Goal: Check status: Check status

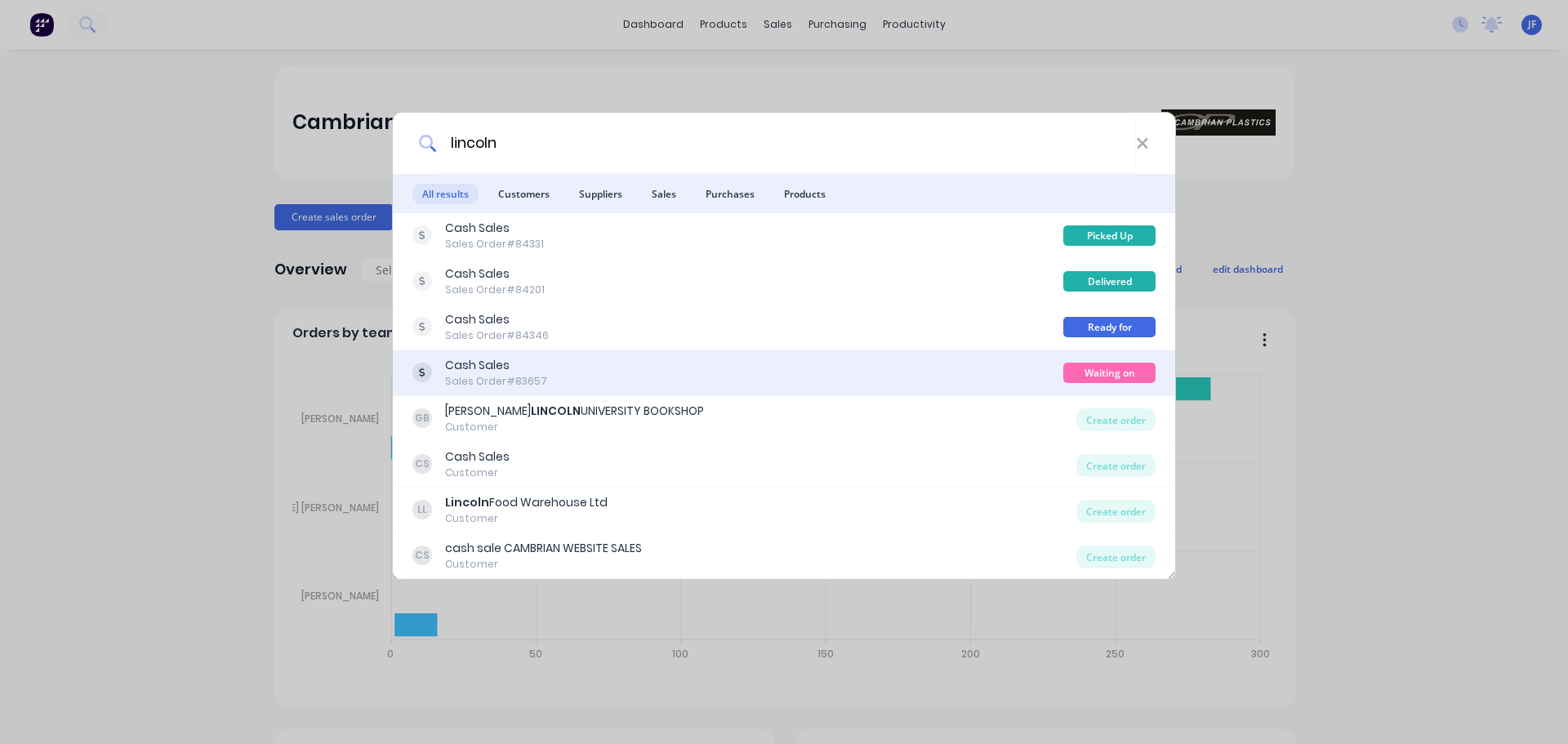
type input "lincoln"
click at [816, 357] on div "Cash Sales Sales Order #83657" at bounding box center [738, 373] width 651 height 32
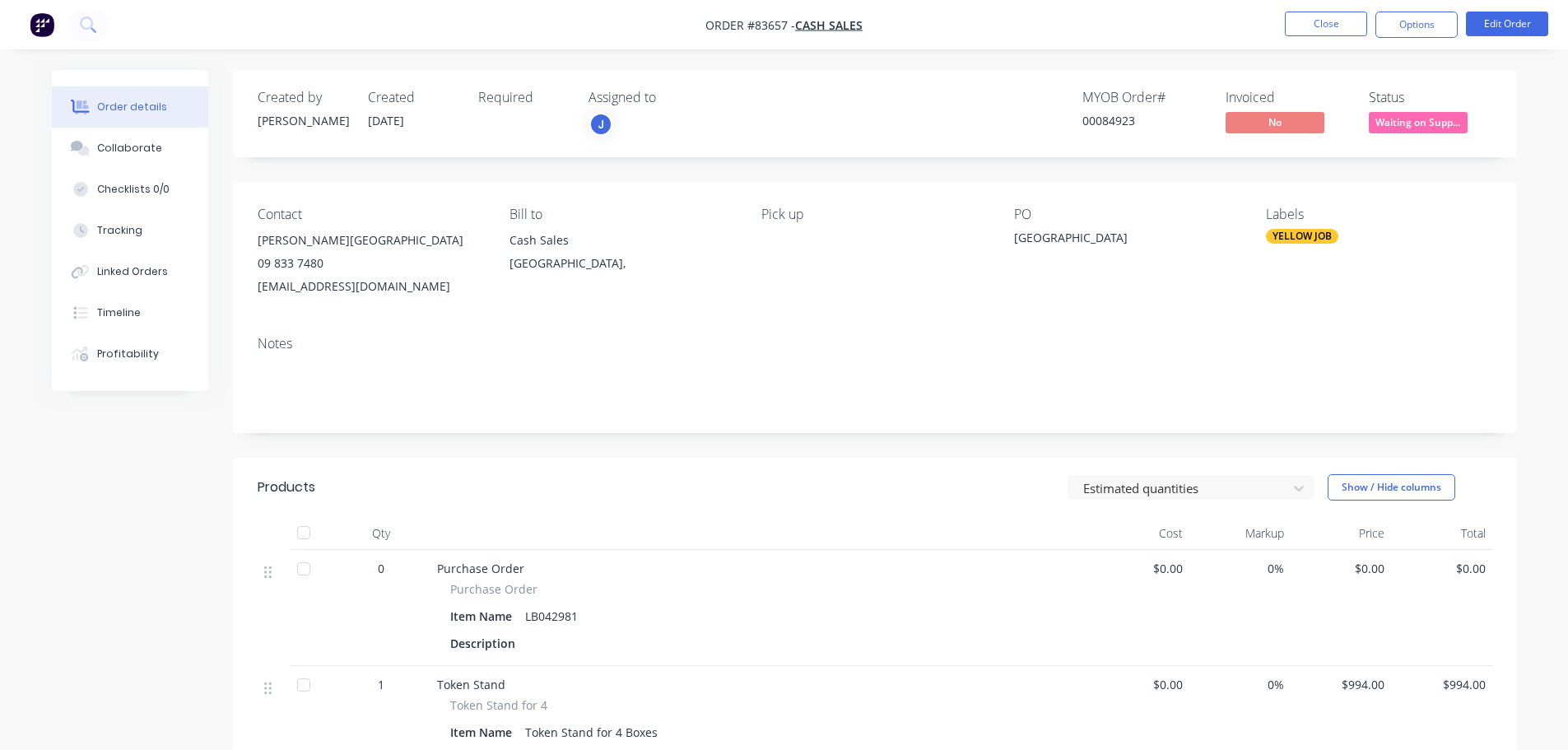
click at [1436, 135] on button "Waiting on Supp..." at bounding box center [1418, 124] width 99 height 25
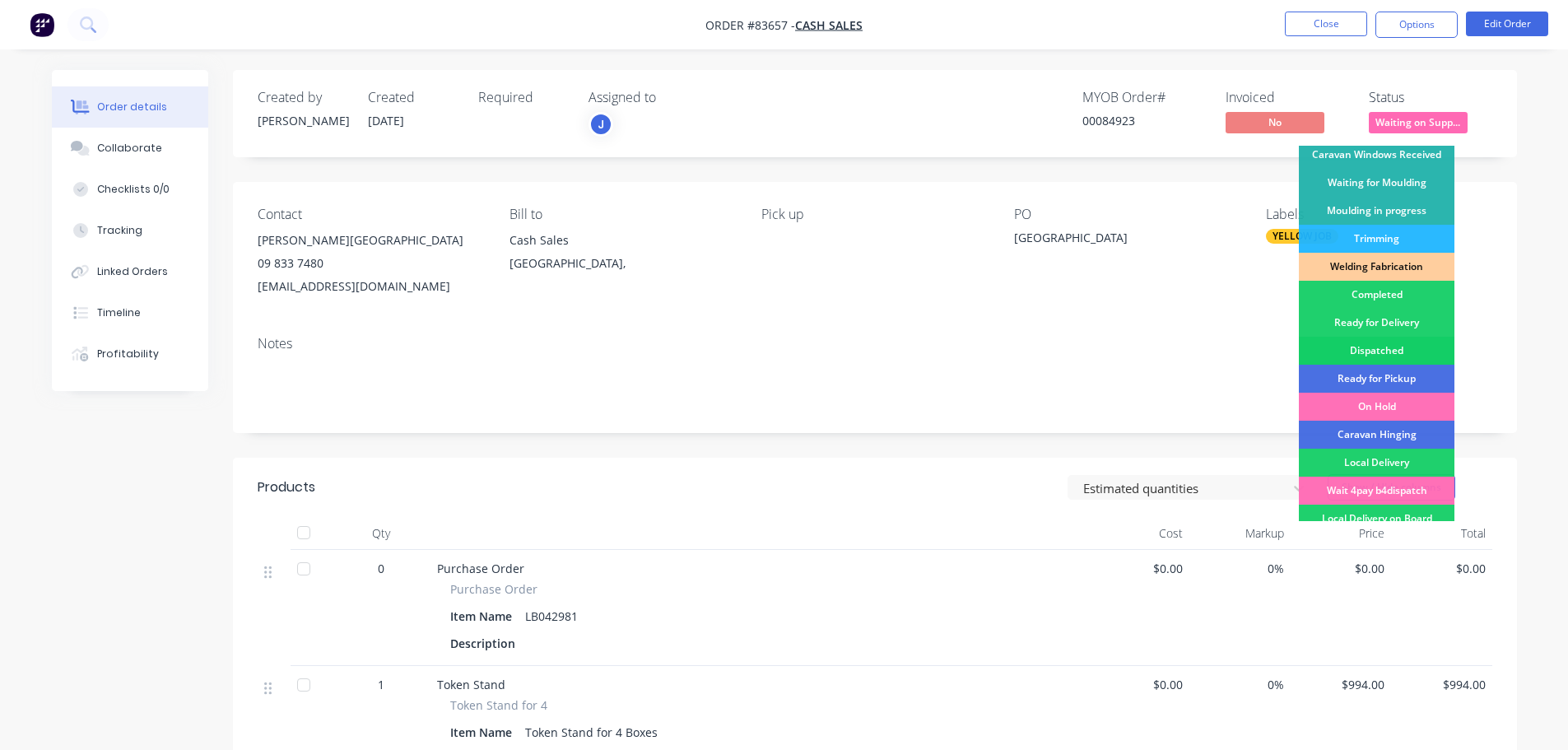
scroll to position [325, 0]
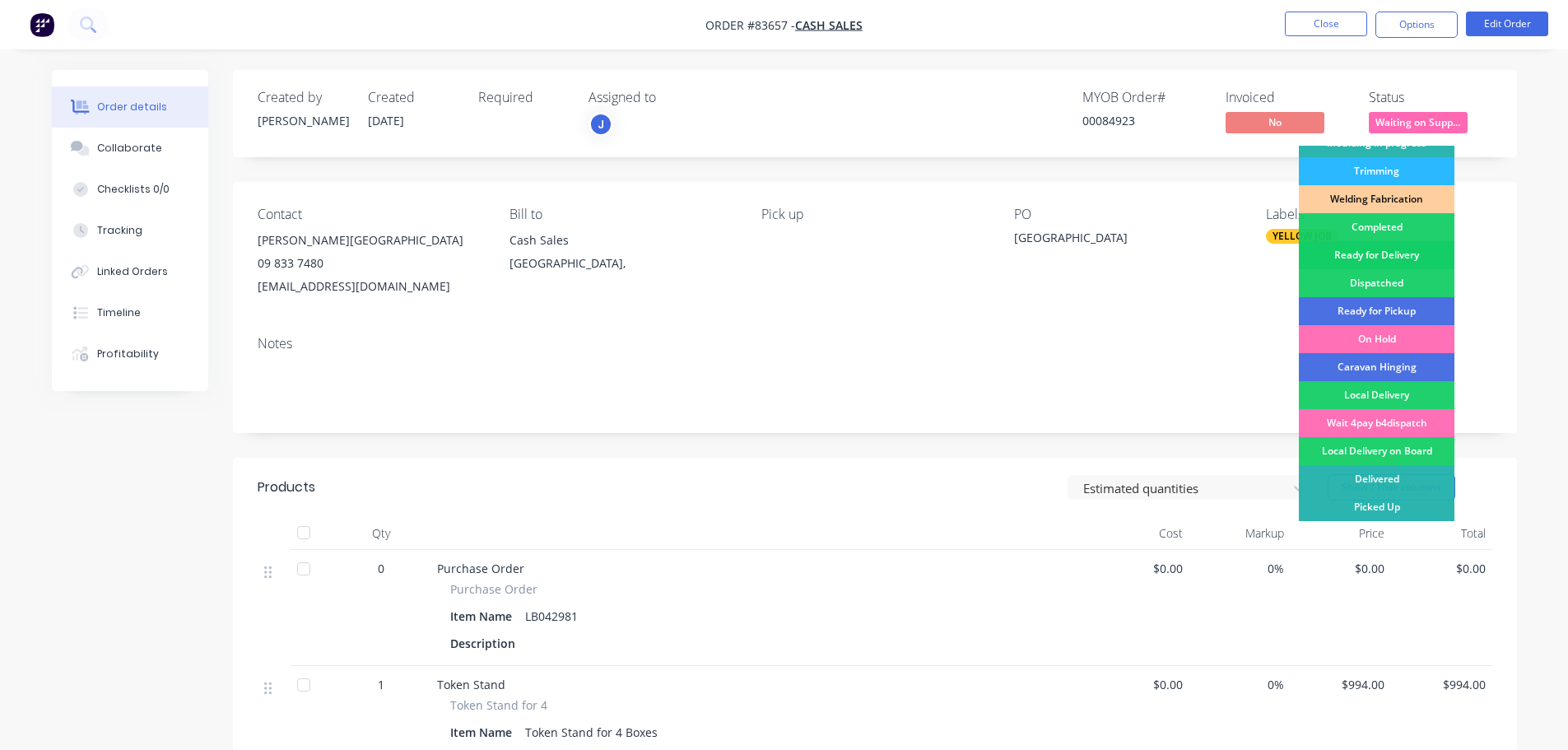
click at [1399, 253] on div "Ready for Delivery" at bounding box center [1377, 255] width 156 height 28
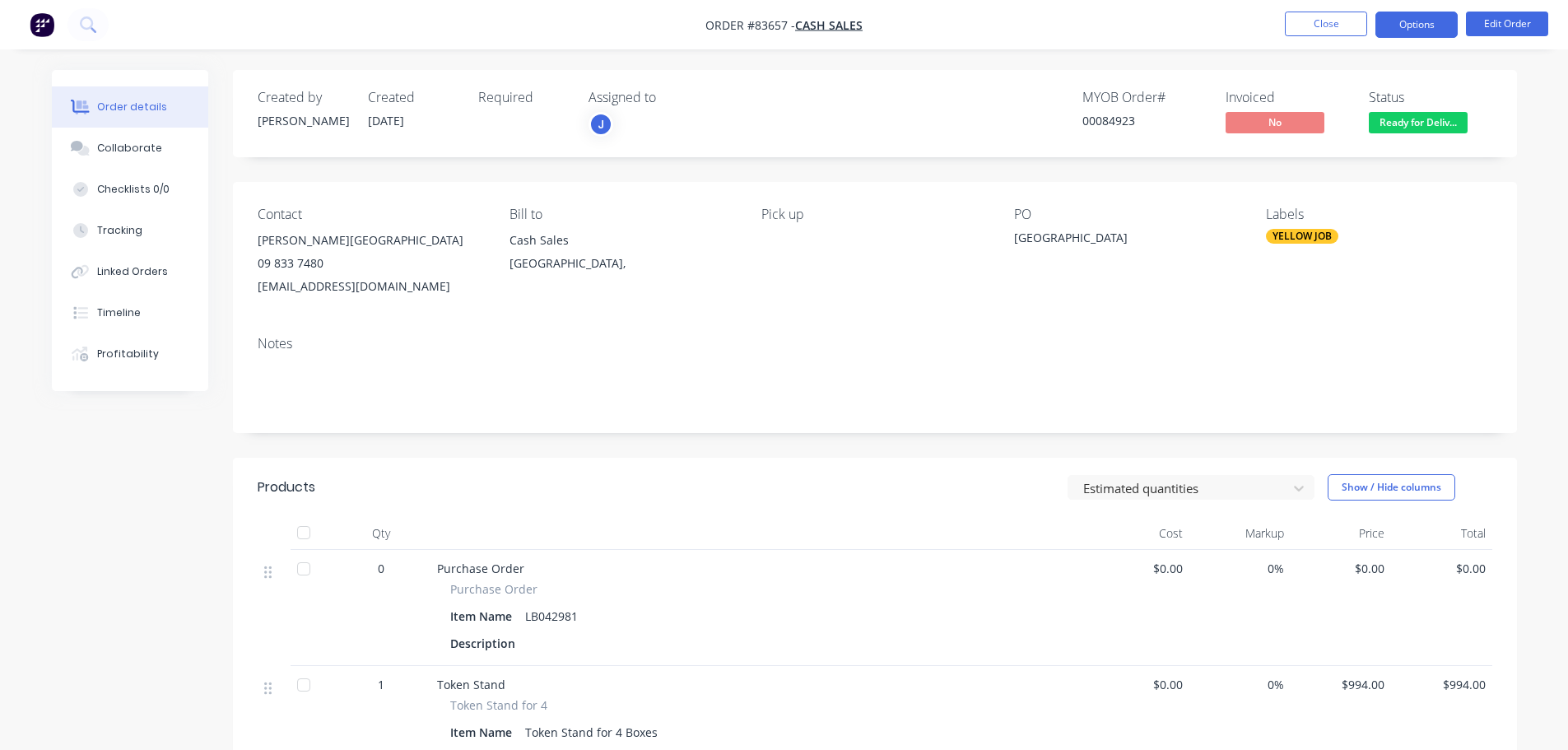
click at [1428, 29] on button "Options" at bounding box center [1416, 25] width 82 height 26
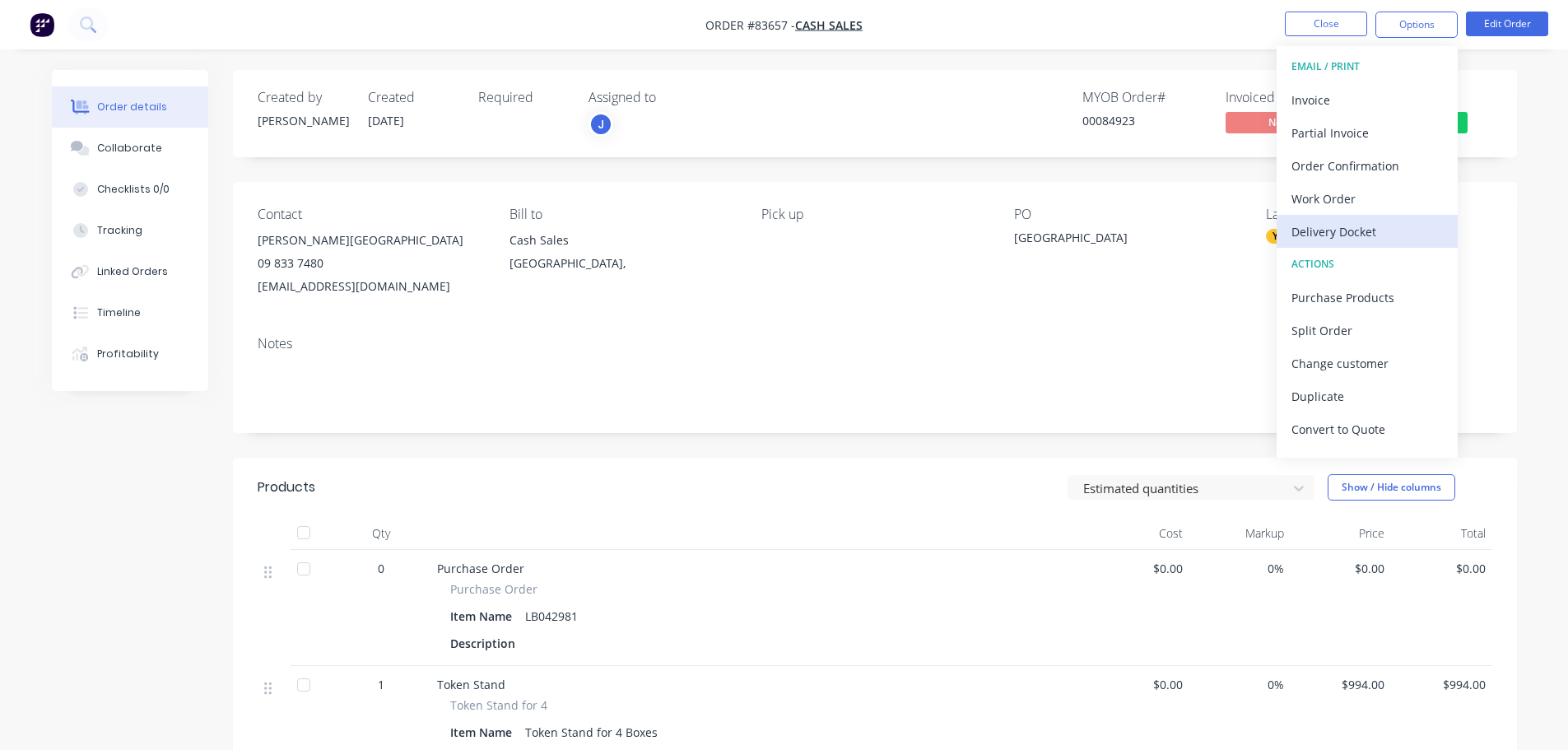
click at [1379, 228] on div "Delivery Docket" at bounding box center [1366, 231] width 152 height 24
click at [1372, 170] on div "Without pricing" at bounding box center [1366, 166] width 152 height 24
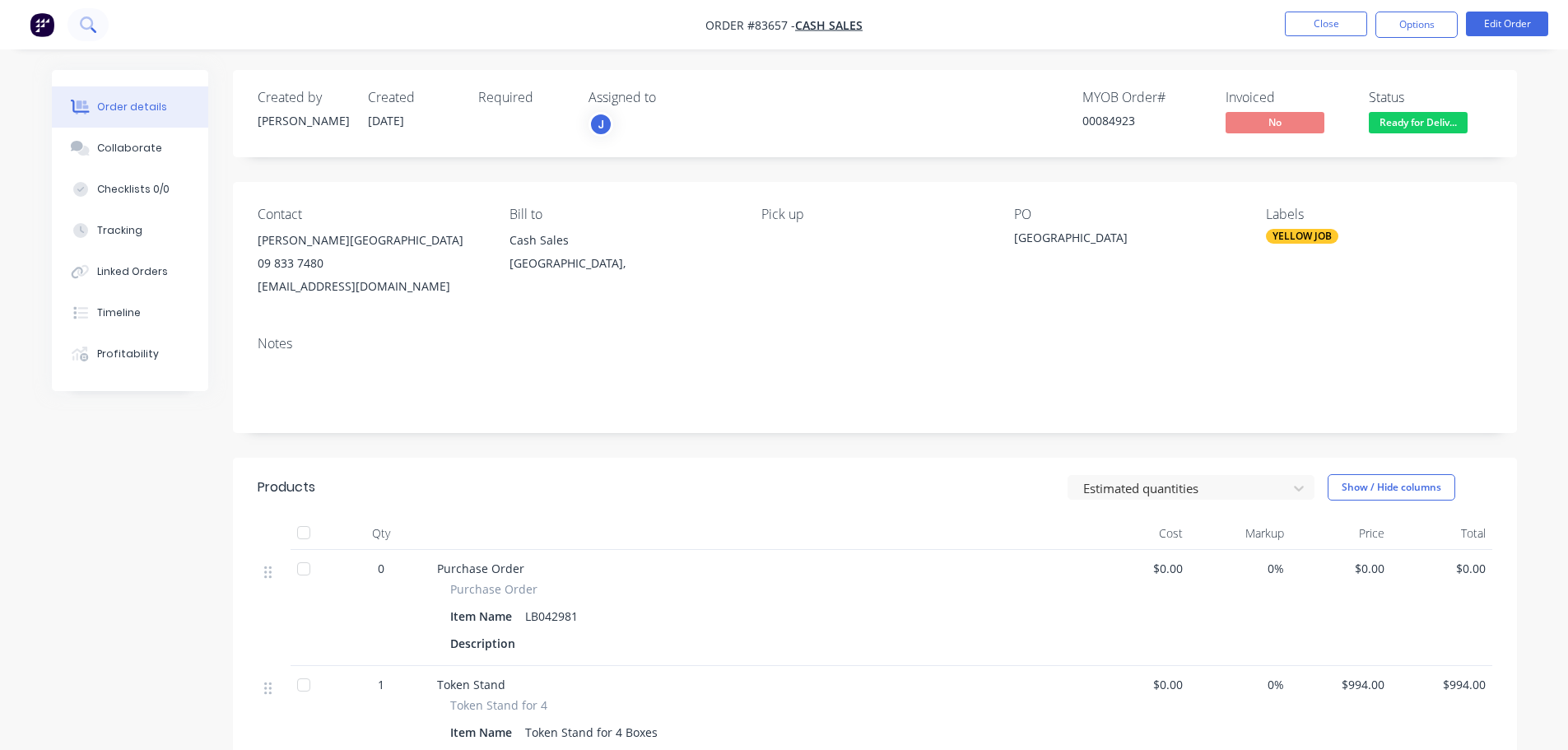
click at [74, 26] on button at bounding box center [88, 25] width 42 height 33
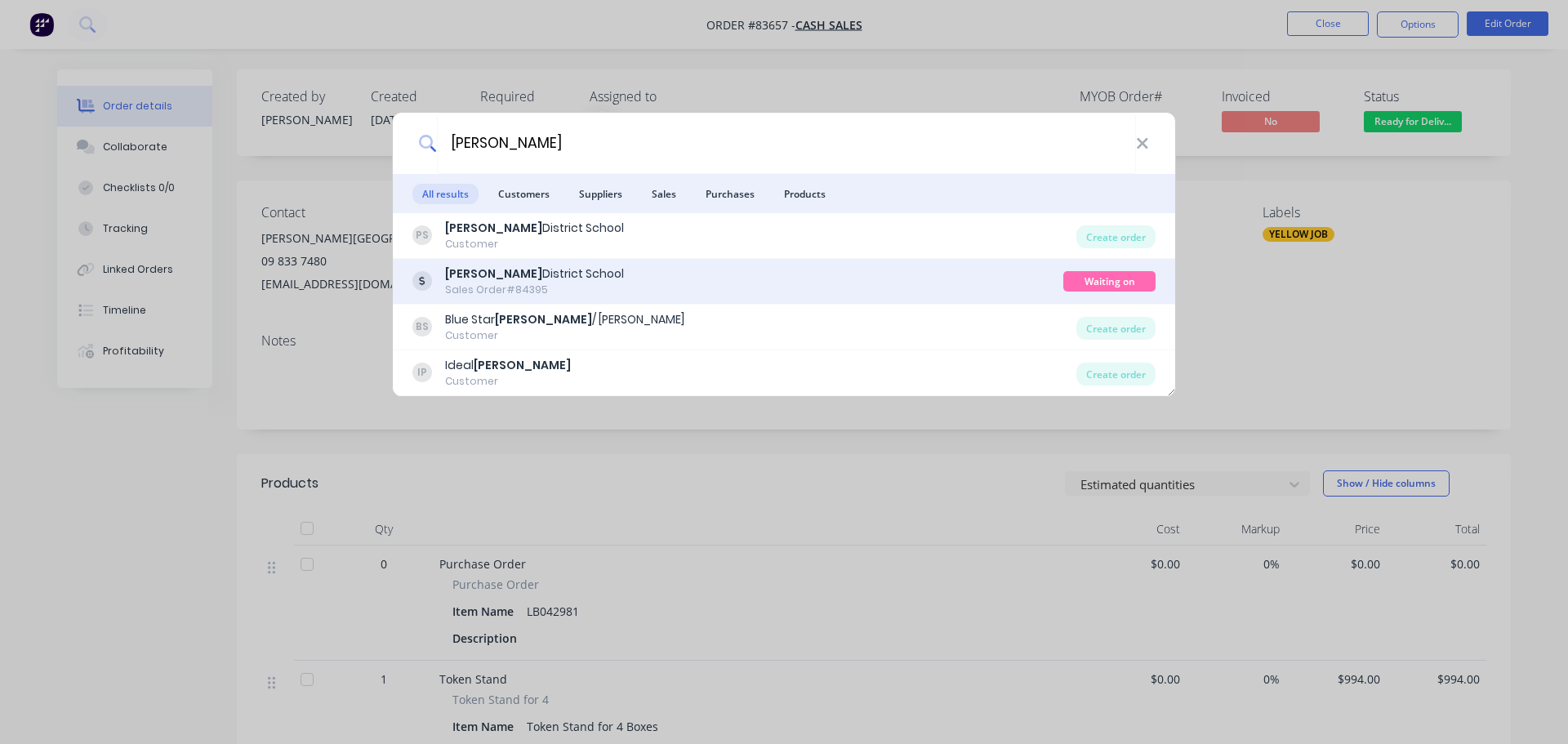
type input "[PERSON_NAME]"
click at [914, 284] on div "[PERSON_NAME][GEOGRAPHIC_DATA] Sales Order #84395" at bounding box center [738, 282] width 651 height 32
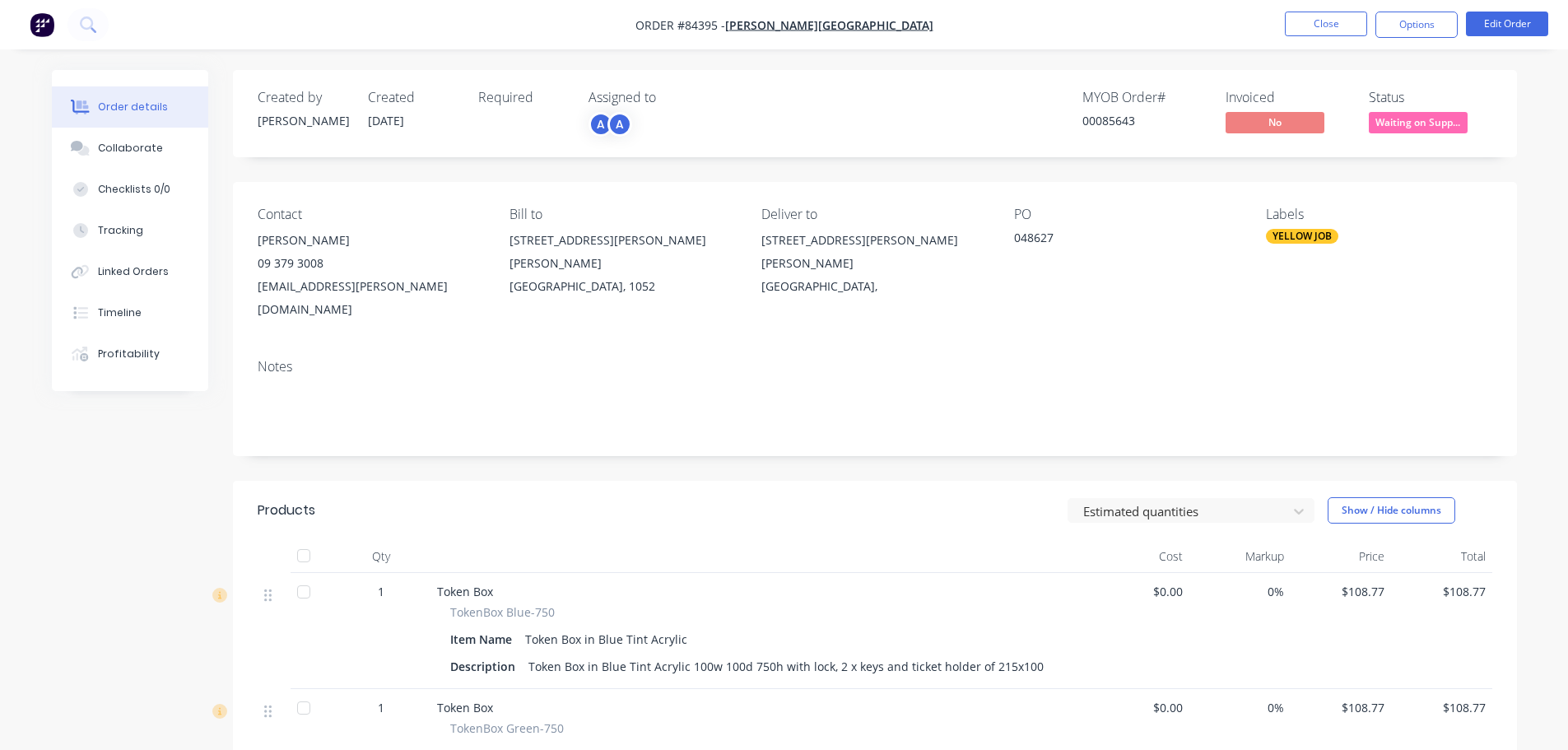
click at [1403, 127] on span "Waiting on Supp..." at bounding box center [1418, 122] width 99 height 20
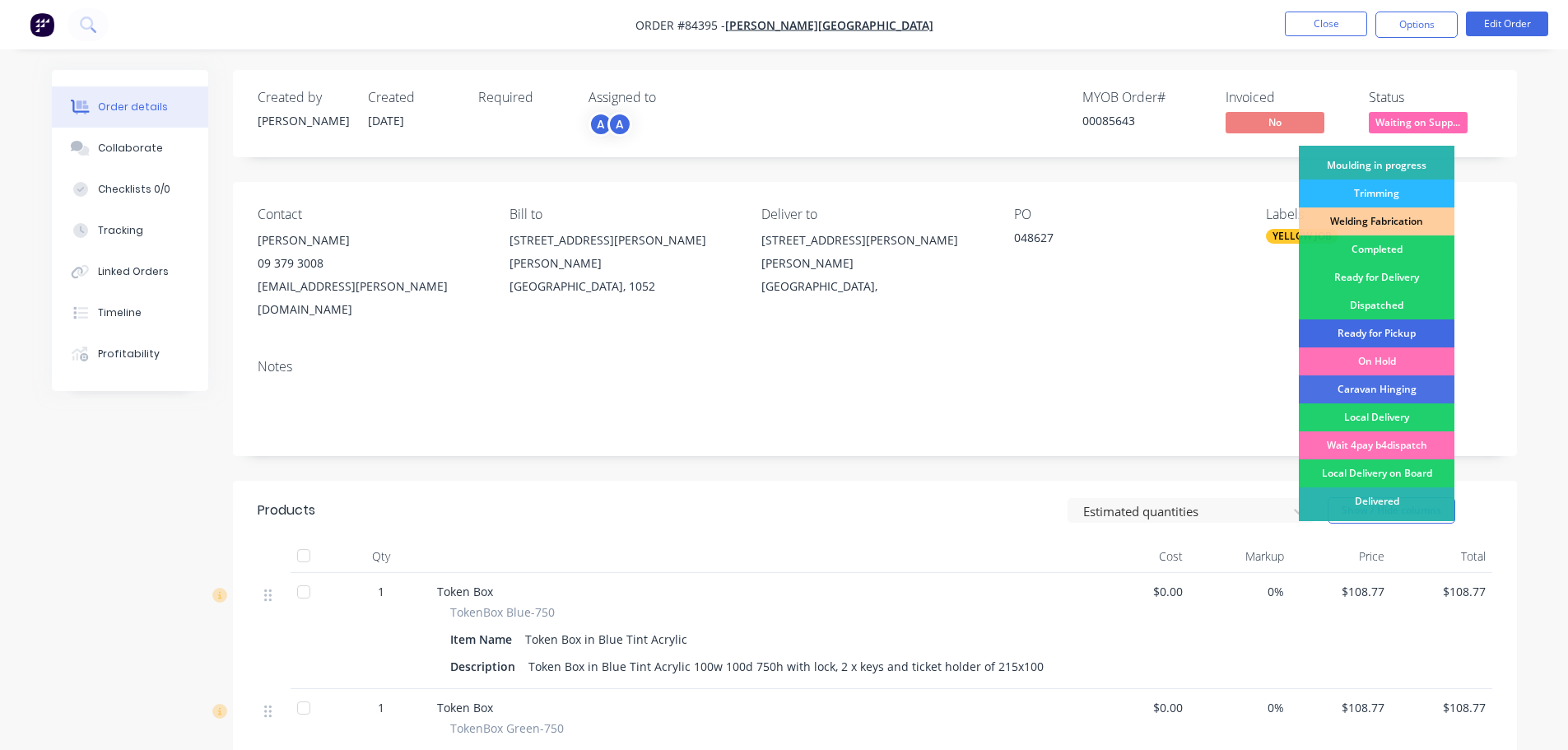
scroll to position [325, 0]
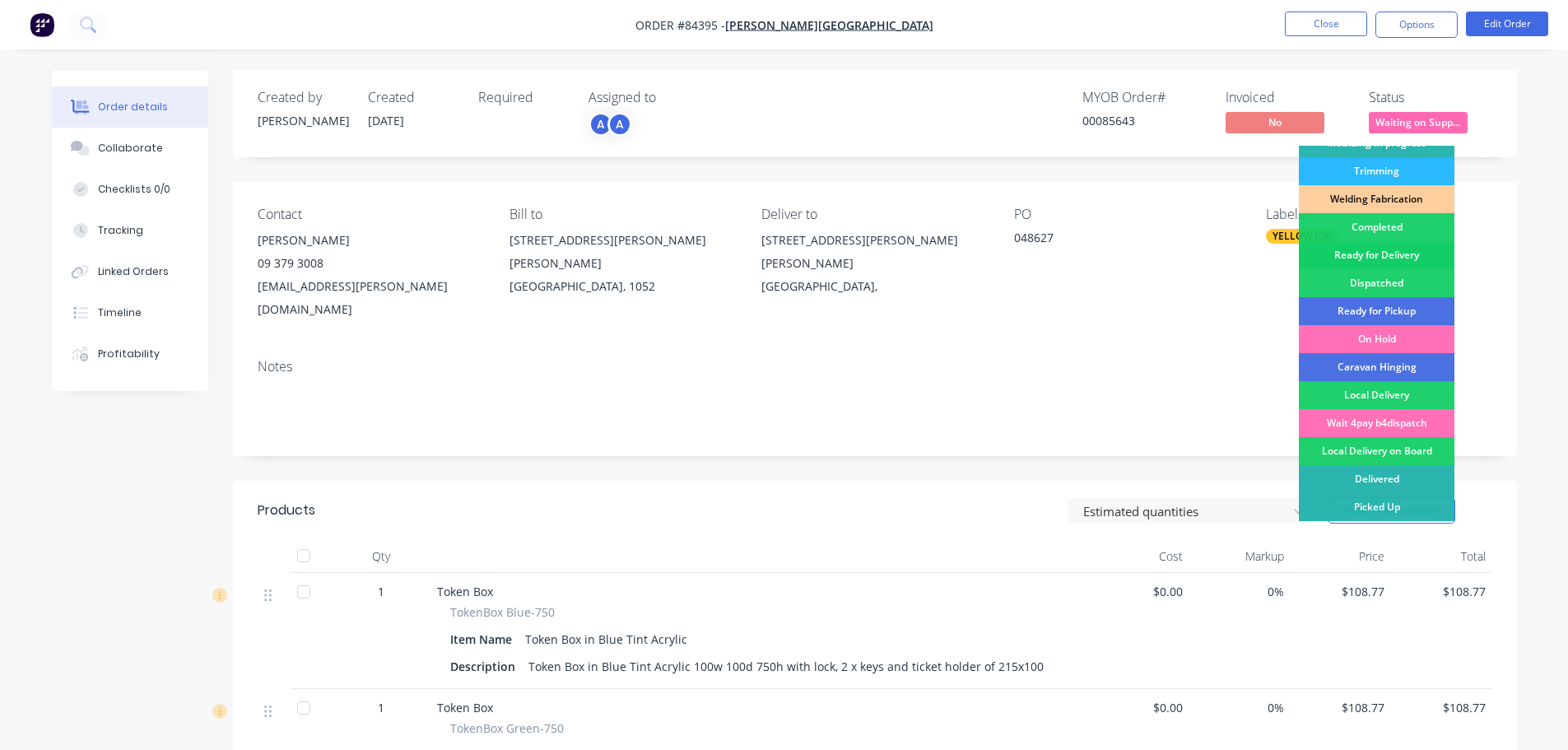
click at [1404, 261] on div "Ready for Delivery" at bounding box center [1377, 255] width 156 height 28
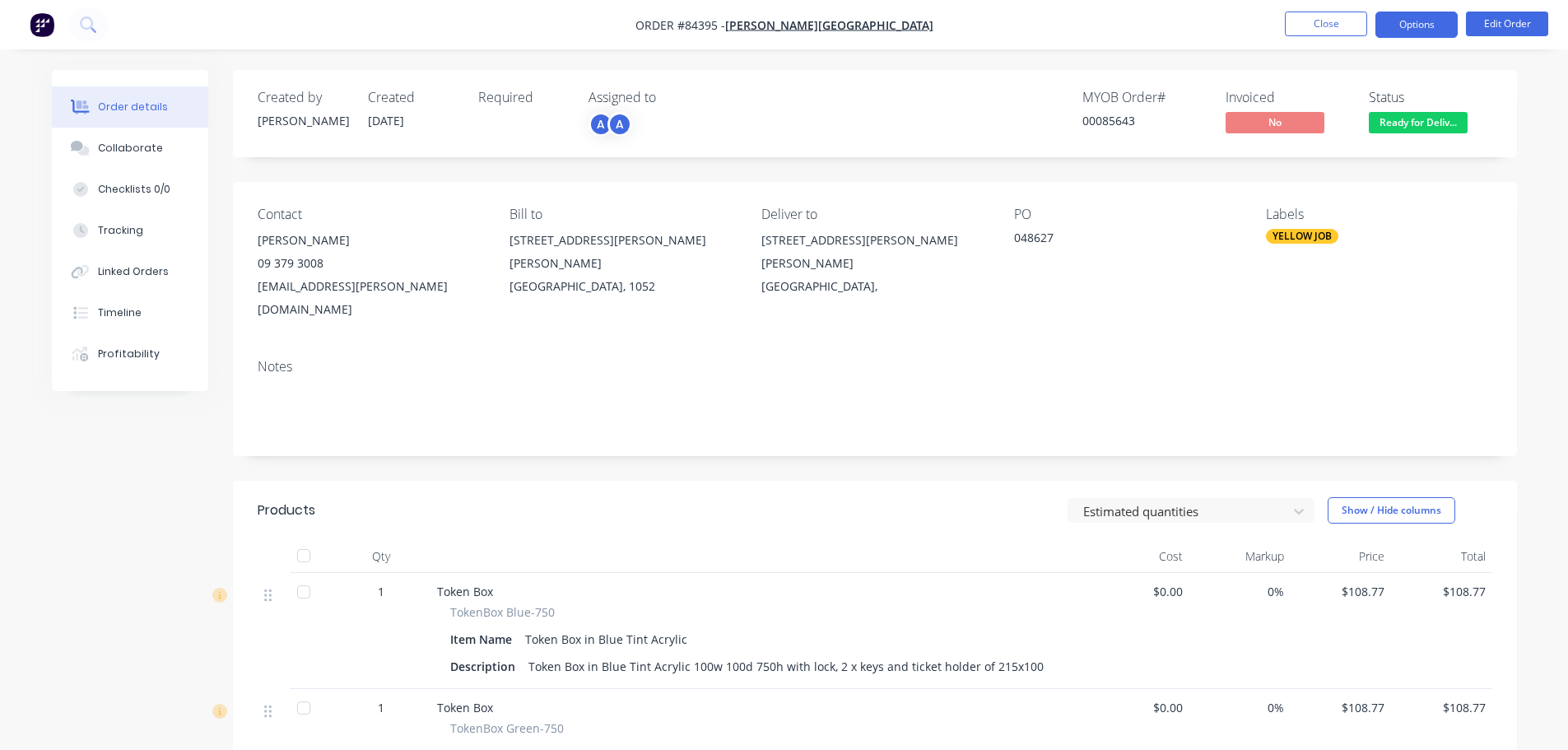
click at [1407, 22] on button "Options" at bounding box center [1416, 25] width 82 height 26
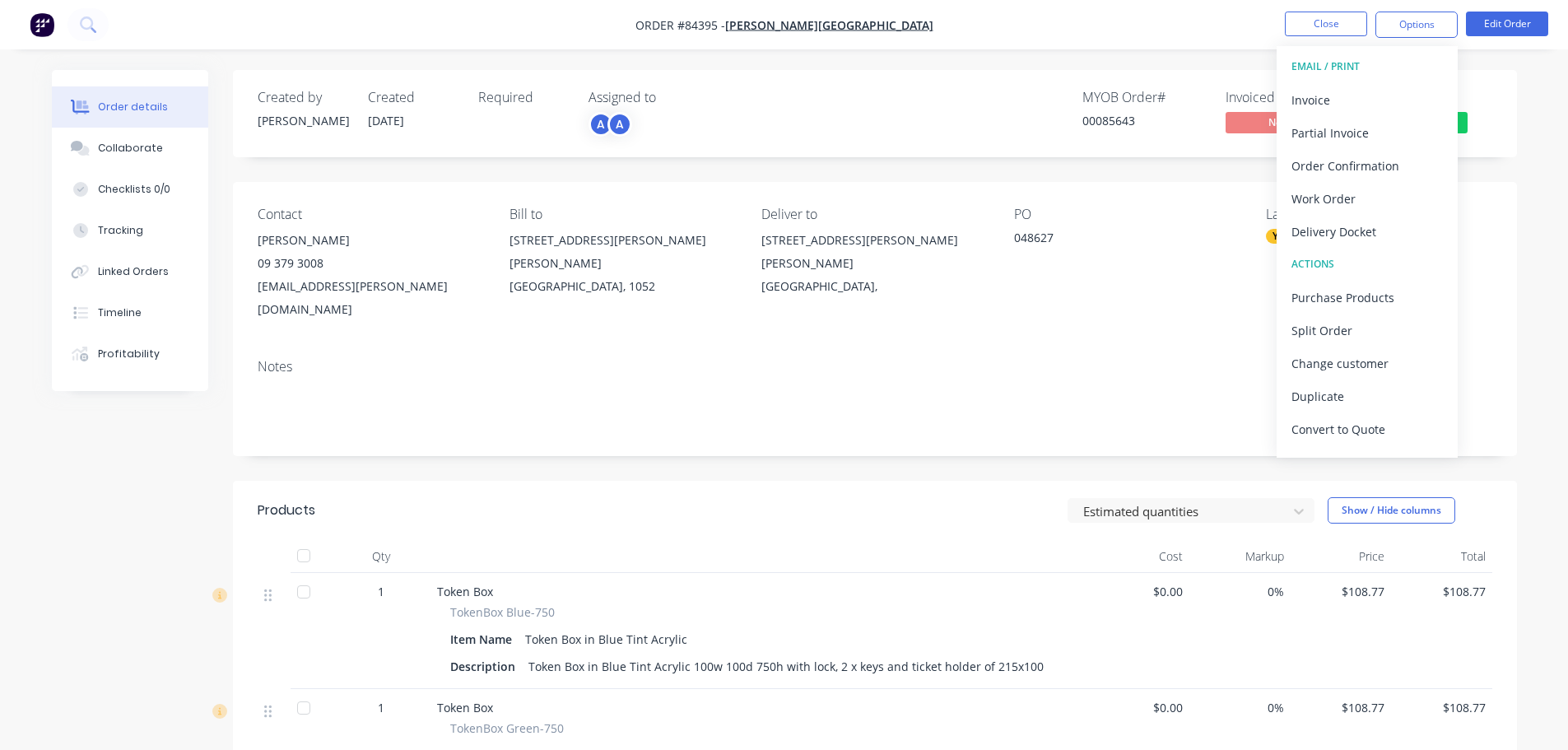
click at [1396, 226] on div "Delivery Docket" at bounding box center [1366, 231] width 152 height 24
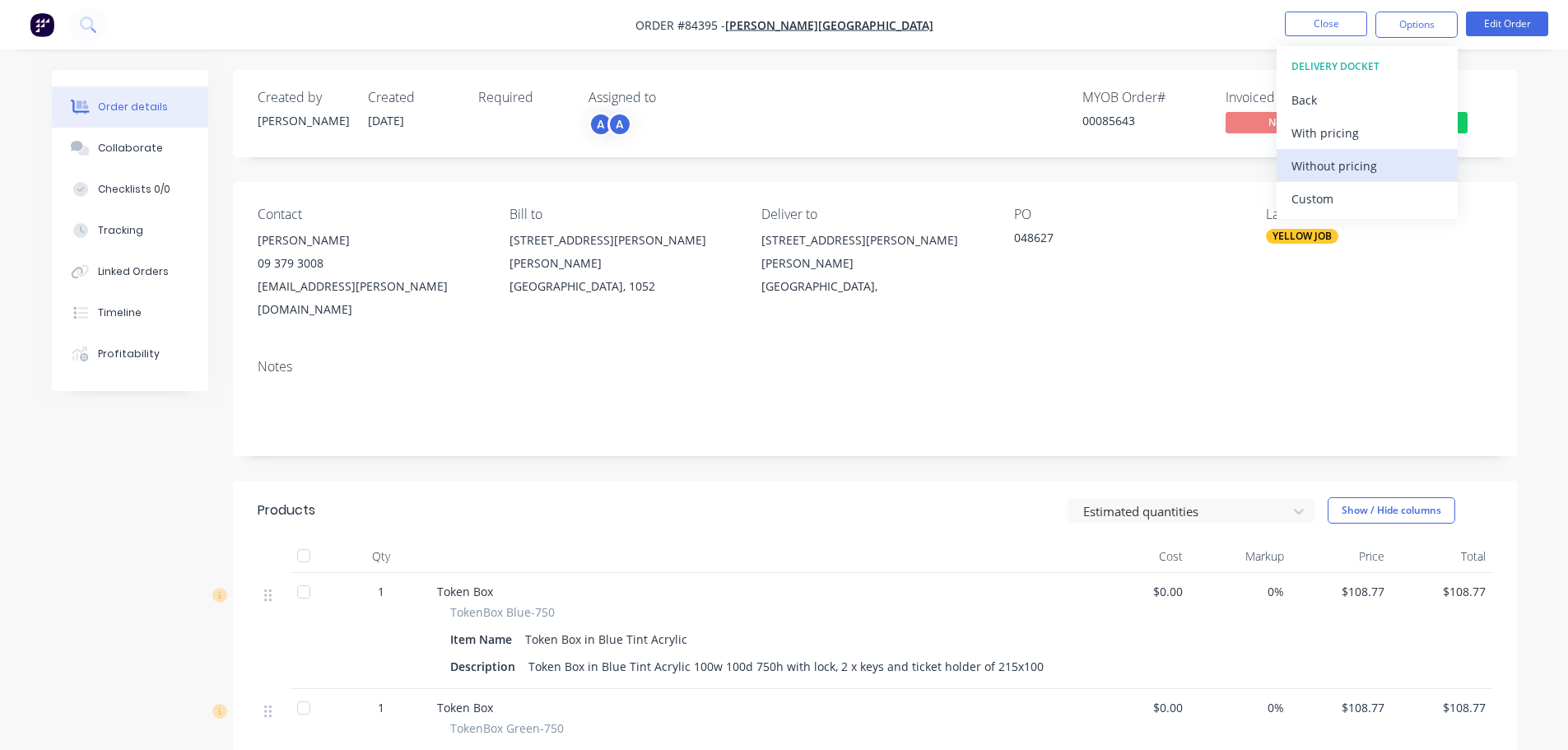
click at [1396, 165] on div "Without pricing" at bounding box center [1366, 166] width 152 height 24
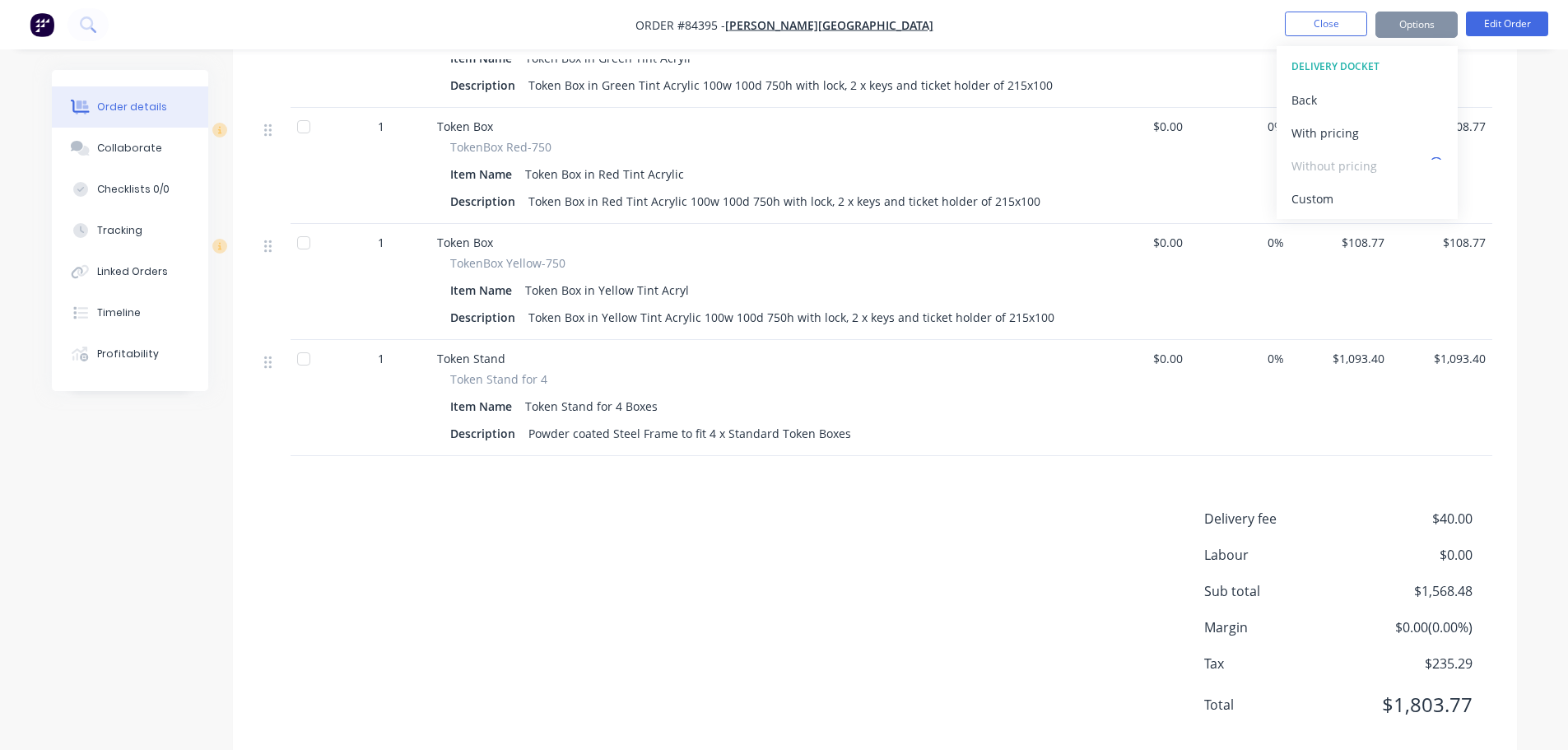
scroll to position [709, 0]
